Goal: Information Seeking & Learning: Find specific fact

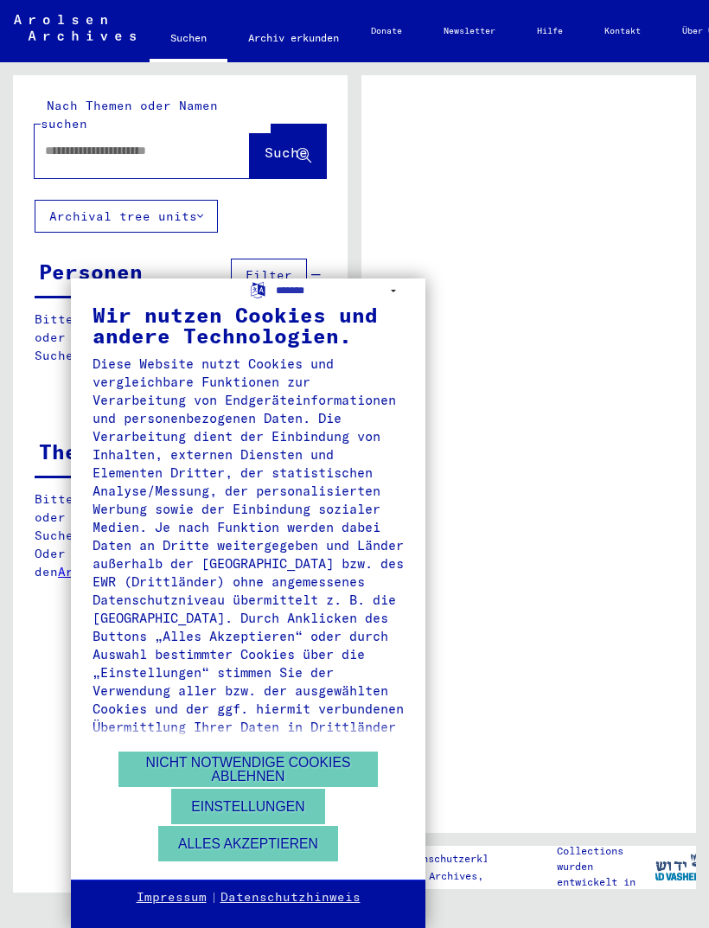
click at [340, 770] on button "Nicht notwendige Cookies ablehnen" at bounding box center [249, 769] width 260 height 35
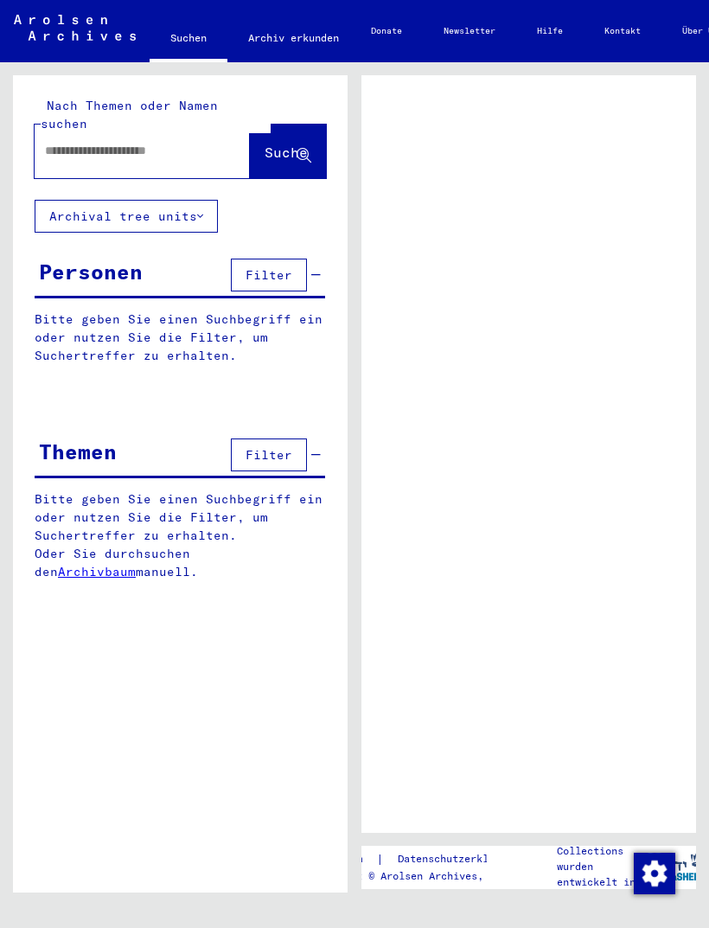
click at [183, 142] on input "text" at bounding box center [127, 151] width 164 height 18
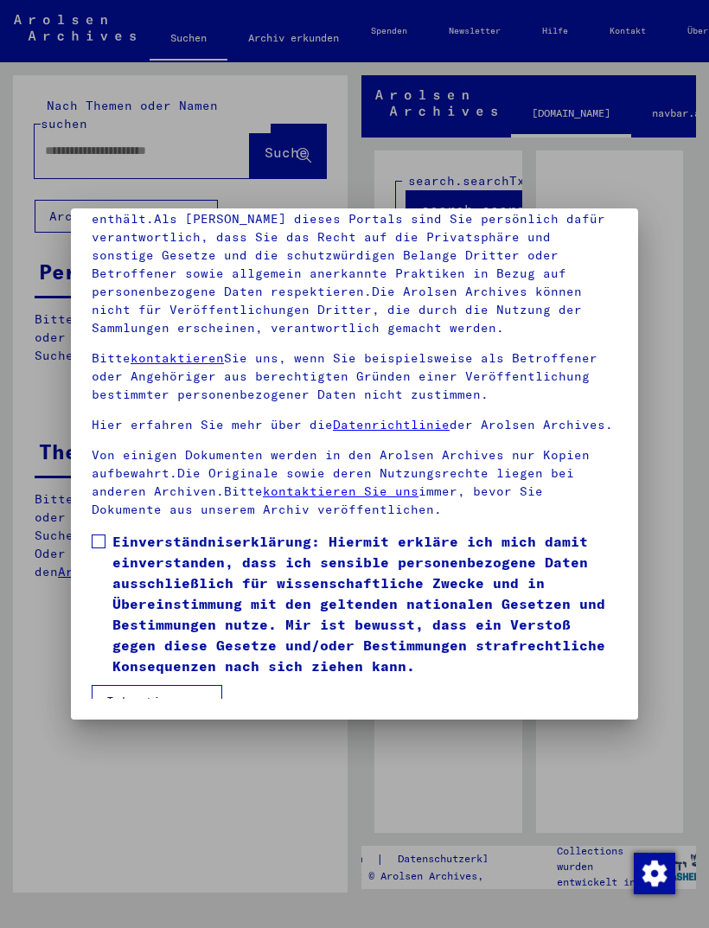
scroll to position [227, 0]
click at [166, 685] on button "Ich stimme zu" at bounding box center [157, 701] width 131 height 33
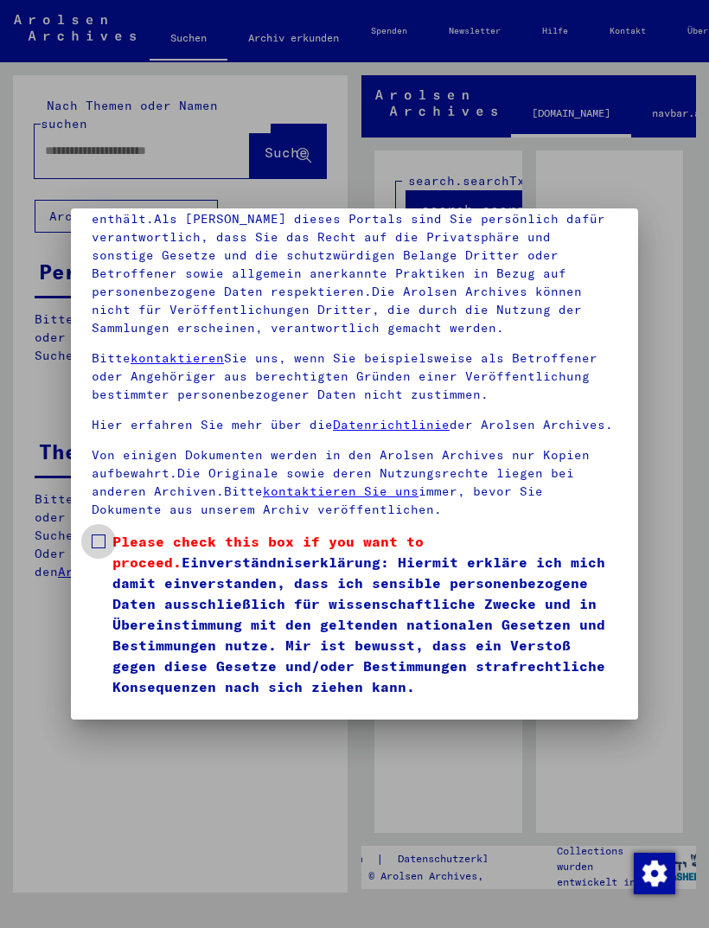
click at [98, 535] on span at bounding box center [99, 542] width 14 height 14
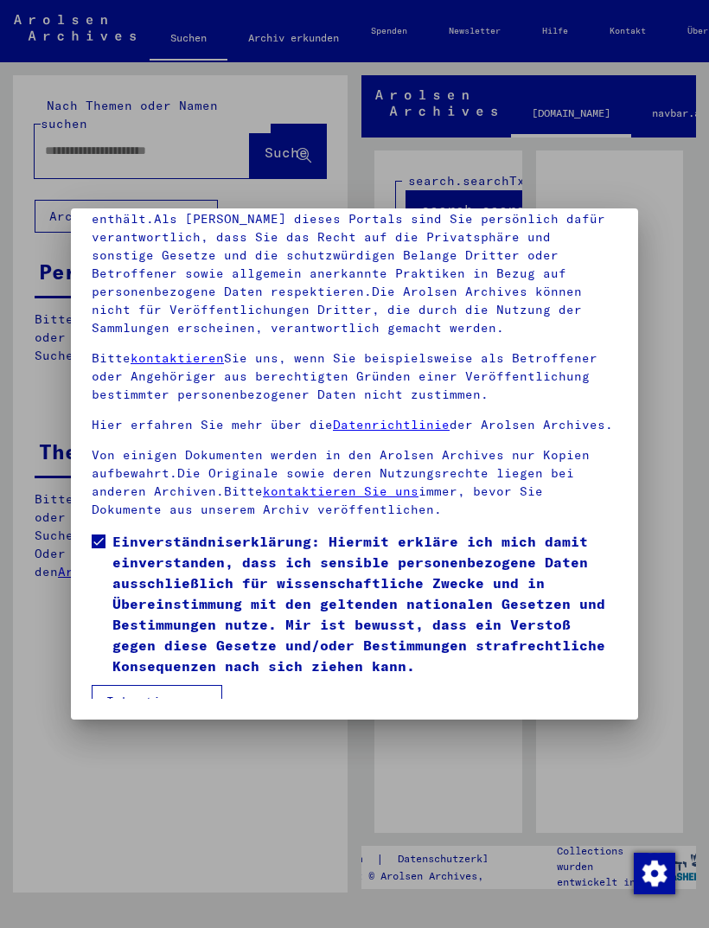
click at [176, 690] on button "Ich stimme zu" at bounding box center [157, 701] width 131 height 33
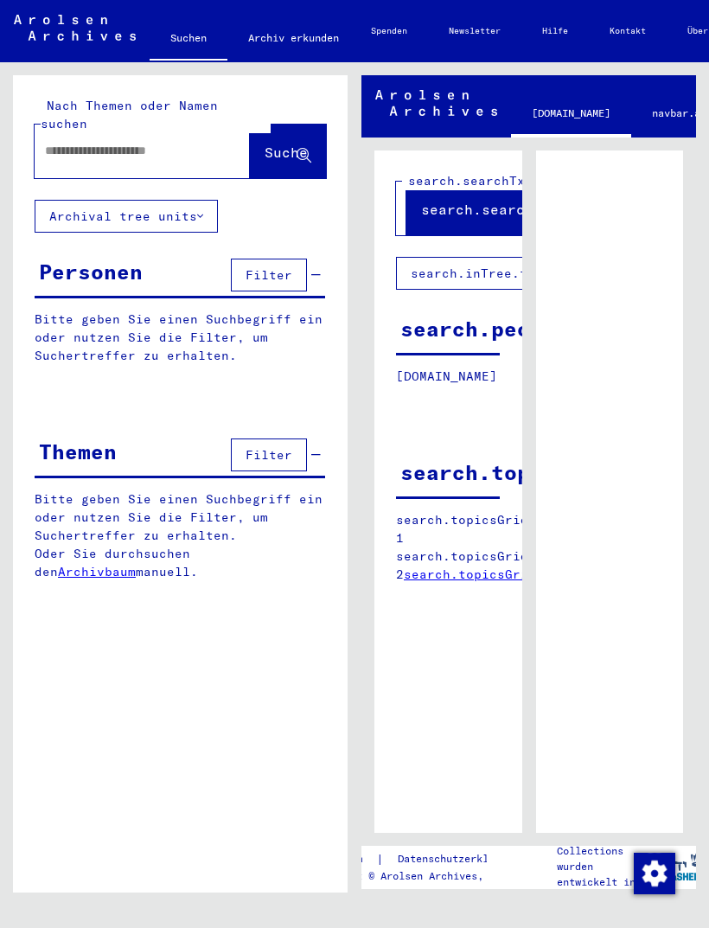
click at [190, 151] on div at bounding box center [122, 150] width 174 height 39
click at [187, 142] on input "text" at bounding box center [127, 151] width 164 height 18
type input "**********"
click at [296, 144] on span "Suche" at bounding box center [286, 152] width 43 height 17
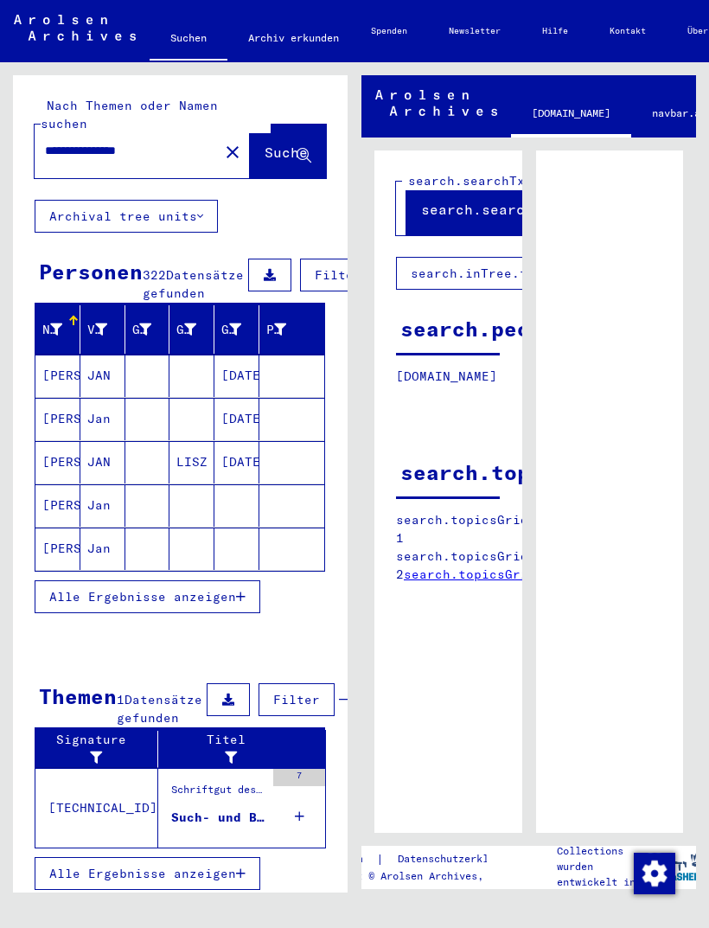
click at [345, 254] on div "Filter" at bounding box center [317, 275] width 146 height 42
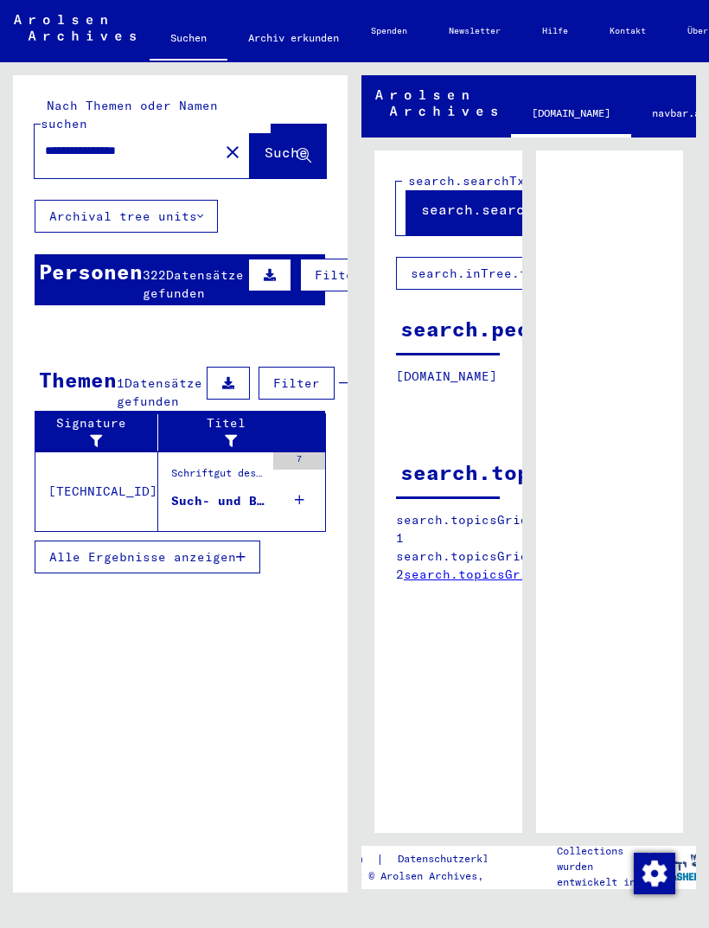
click at [329, 267] on span "Filter" at bounding box center [338, 275] width 47 height 16
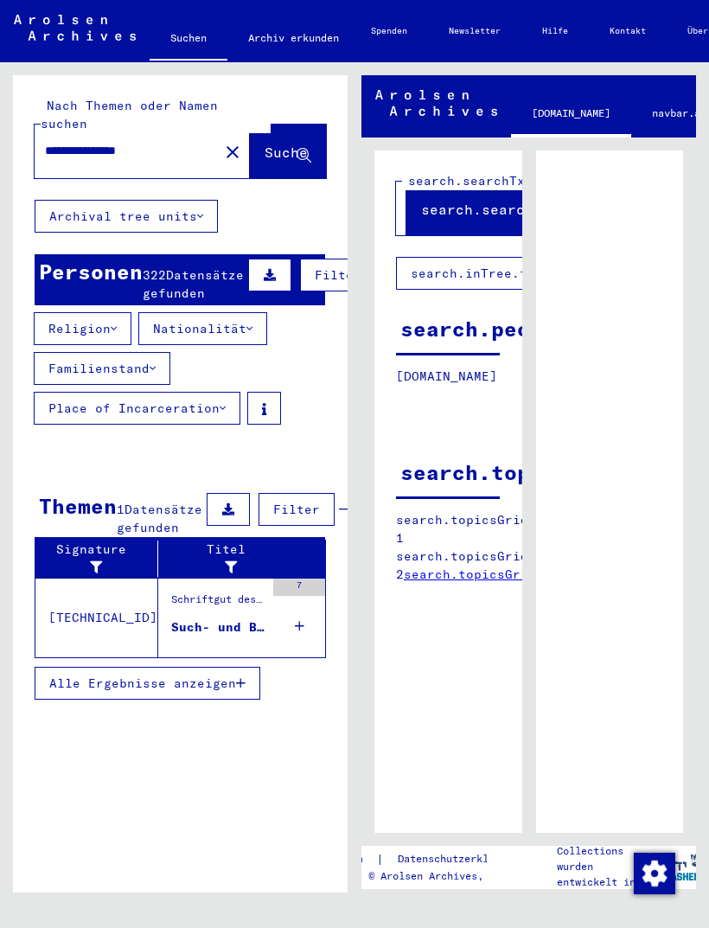
click at [251, 321] on button "Nationalität" at bounding box center [202, 328] width 129 height 33
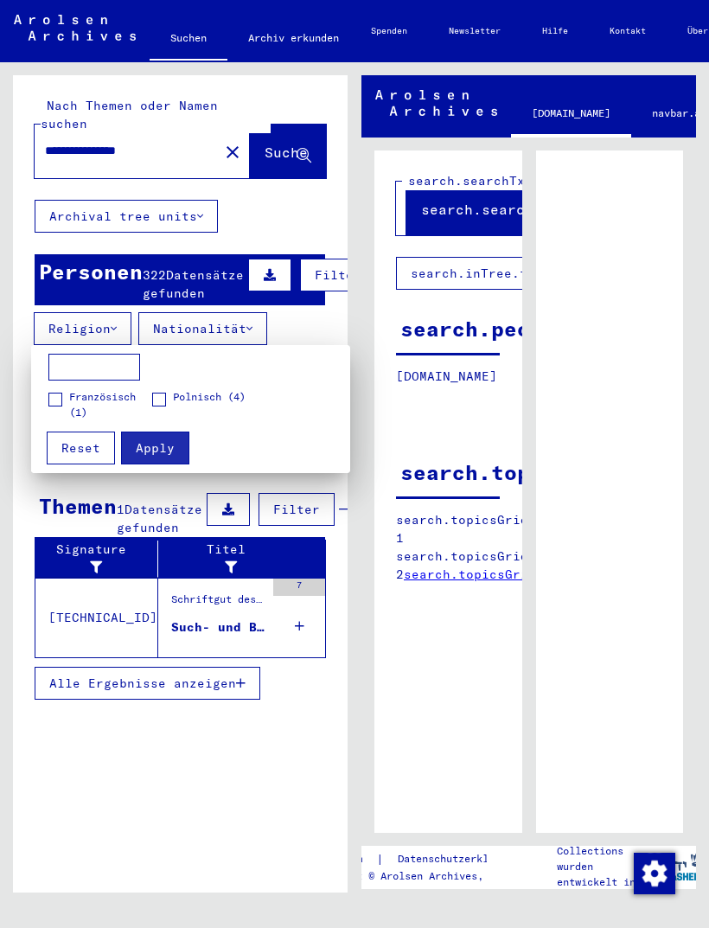
click at [165, 404] on span at bounding box center [159, 400] width 14 height 14
click at [157, 450] on span "Apply" at bounding box center [155, 448] width 39 height 16
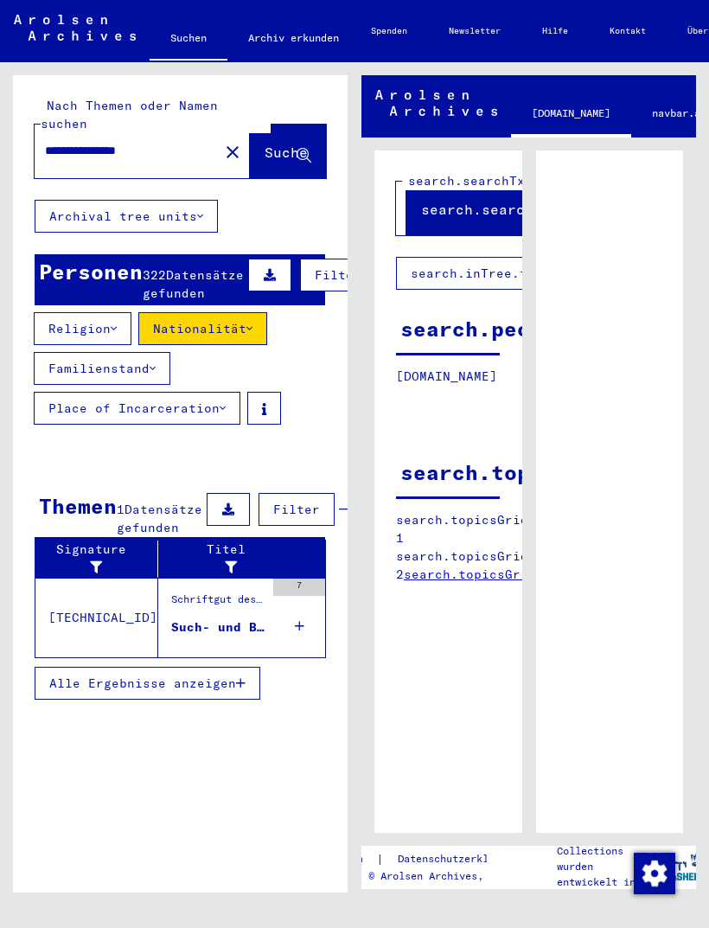
click at [333, 268] on button "Filter" at bounding box center [338, 275] width 76 height 33
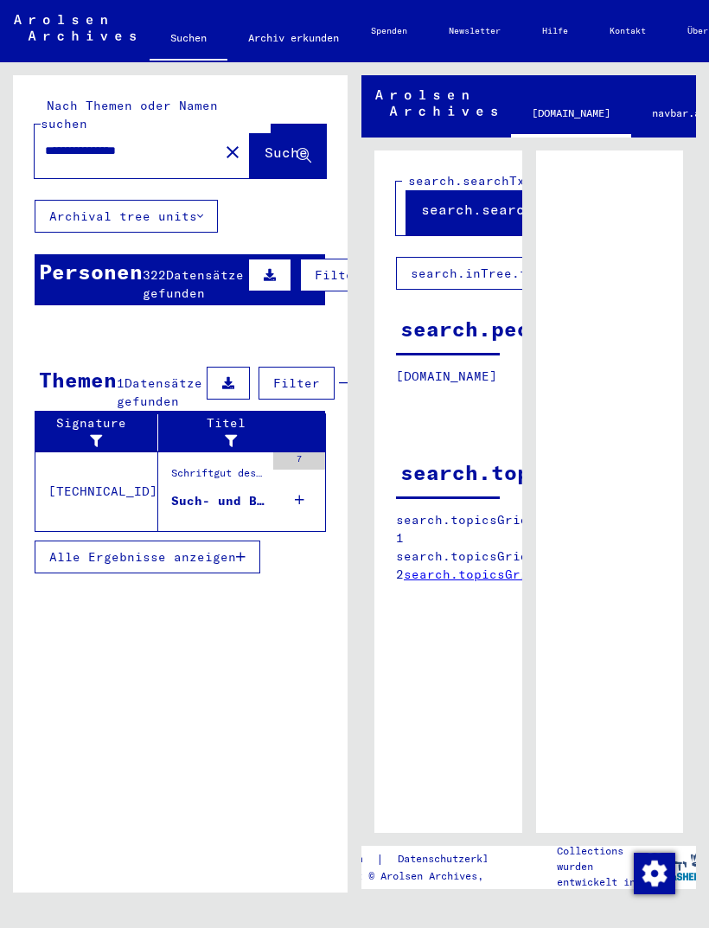
click at [320, 267] on span "Filter" at bounding box center [338, 275] width 47 height 16
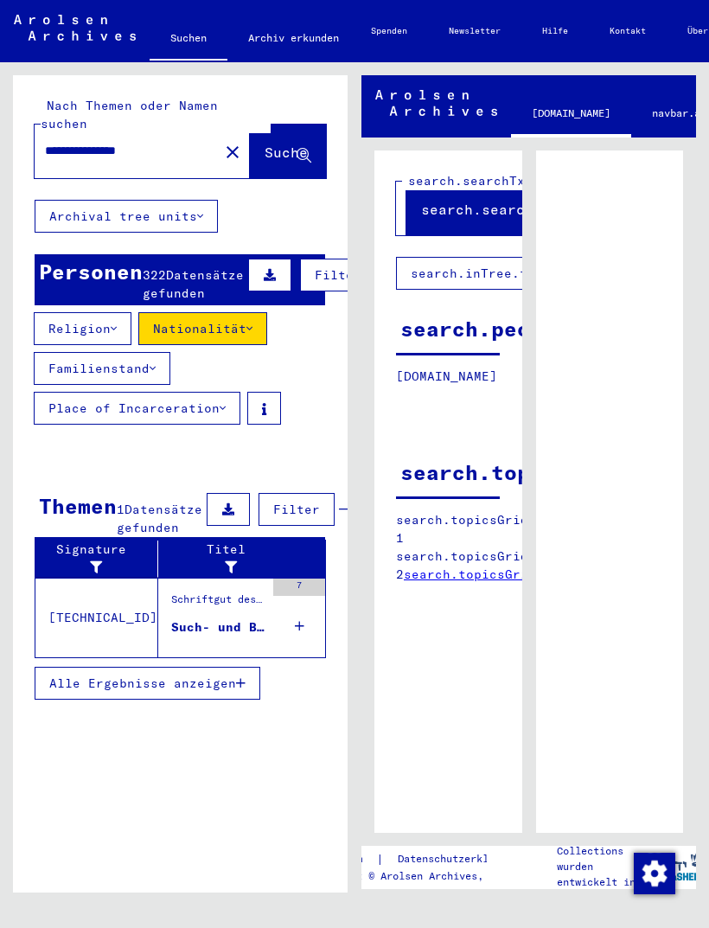
click at [312, 136] on button "Suche" at bounding box center [288, 152] width 76 height 54
click at [287, 144] on span "Suche" at bounding box center [286, 152] width 43 height 17
click at [271, 144] on span "Suche" at bounding box center [286, 152] width 43 height 17
click at [293, 149] on button "Suche" at bounding box center [288, 152] width 76 height 54
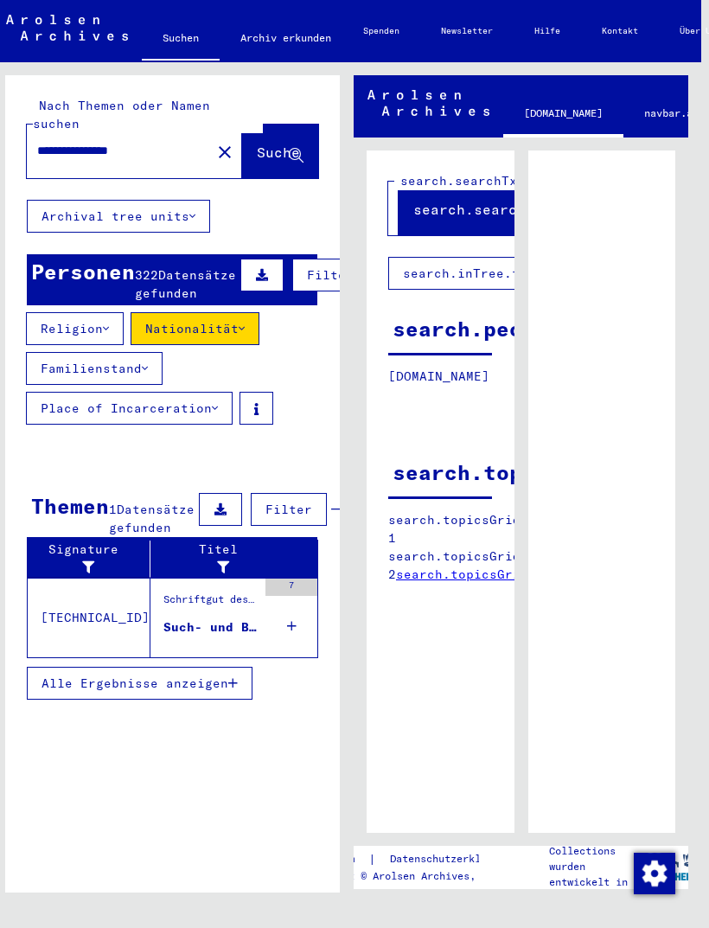
scroll to position [20, 9]
click at [192, 625] on div "Such- und Bescheinigungsvorgang Nr. 888 für [PERSON_NAME] geboren [DEMOGRAPHIC_…" at bounding box center [209, 628] width 93 height 18
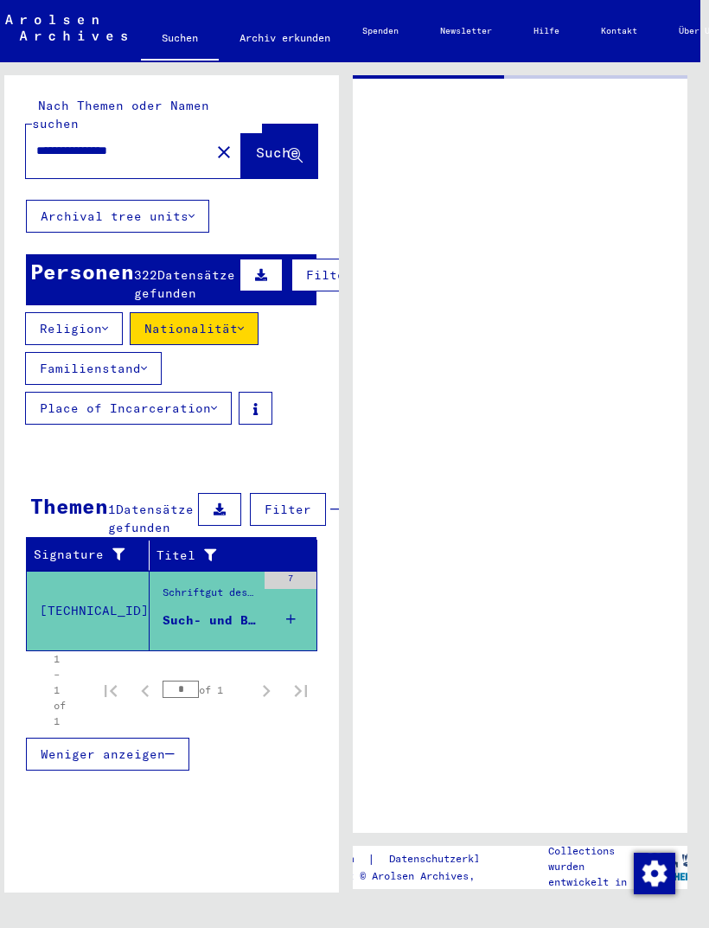
click at [82, 608] on td "[TECHNICAL_ID]" at bounding box center [88, 611] width 123 height 80
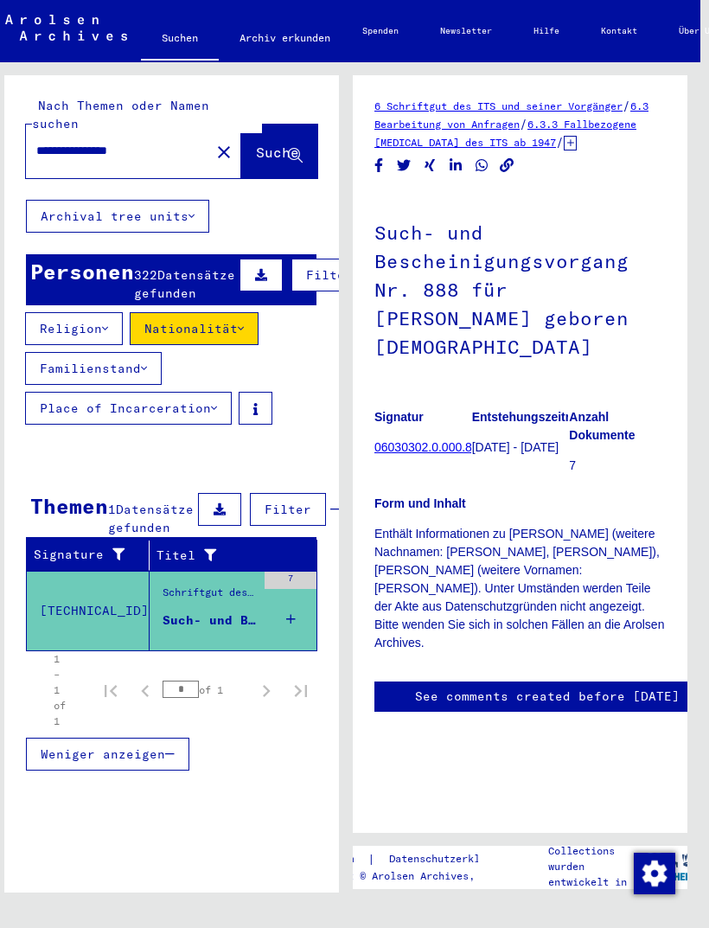
click at [465, 440] on link "06030302.0.000.888" at bounding box center [430, 447] width 111 height 14
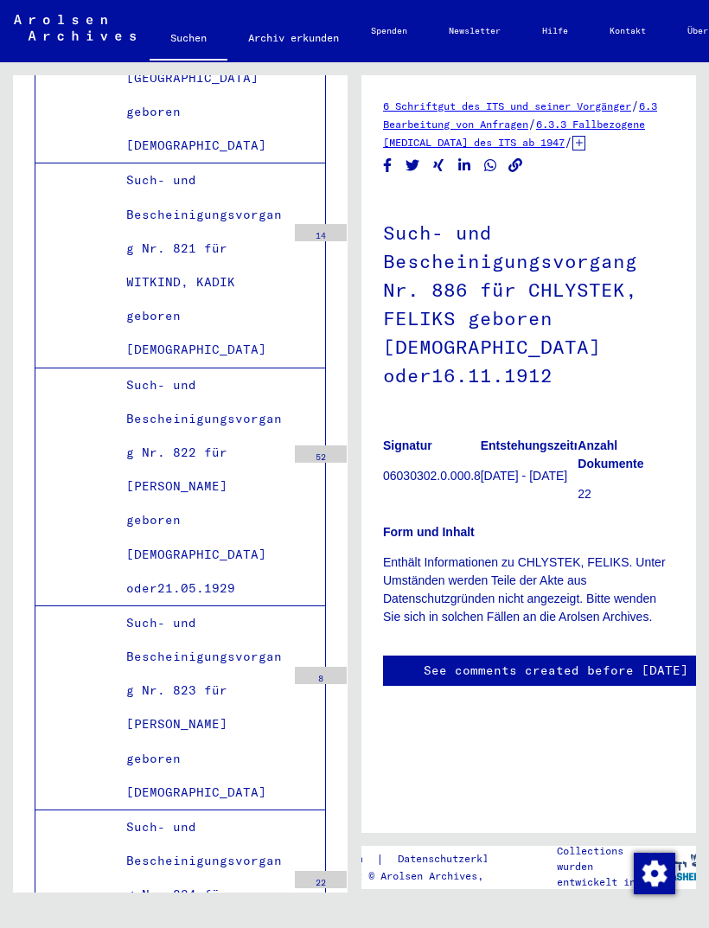
scroll to position [20, 0]
